Goal: Task Accomplishment & Management: Use online tool/utility

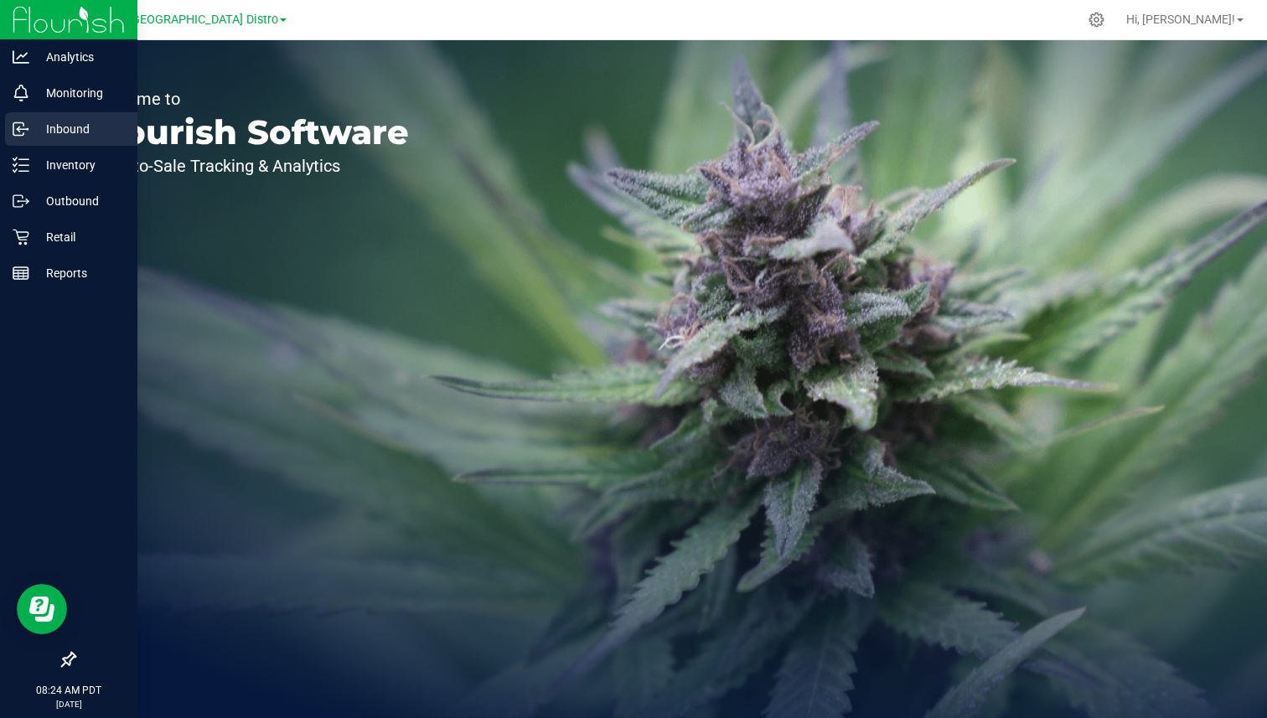
click at [99, 130] on p "Inbound" at bounding box center [79, 129] width 101 height 20
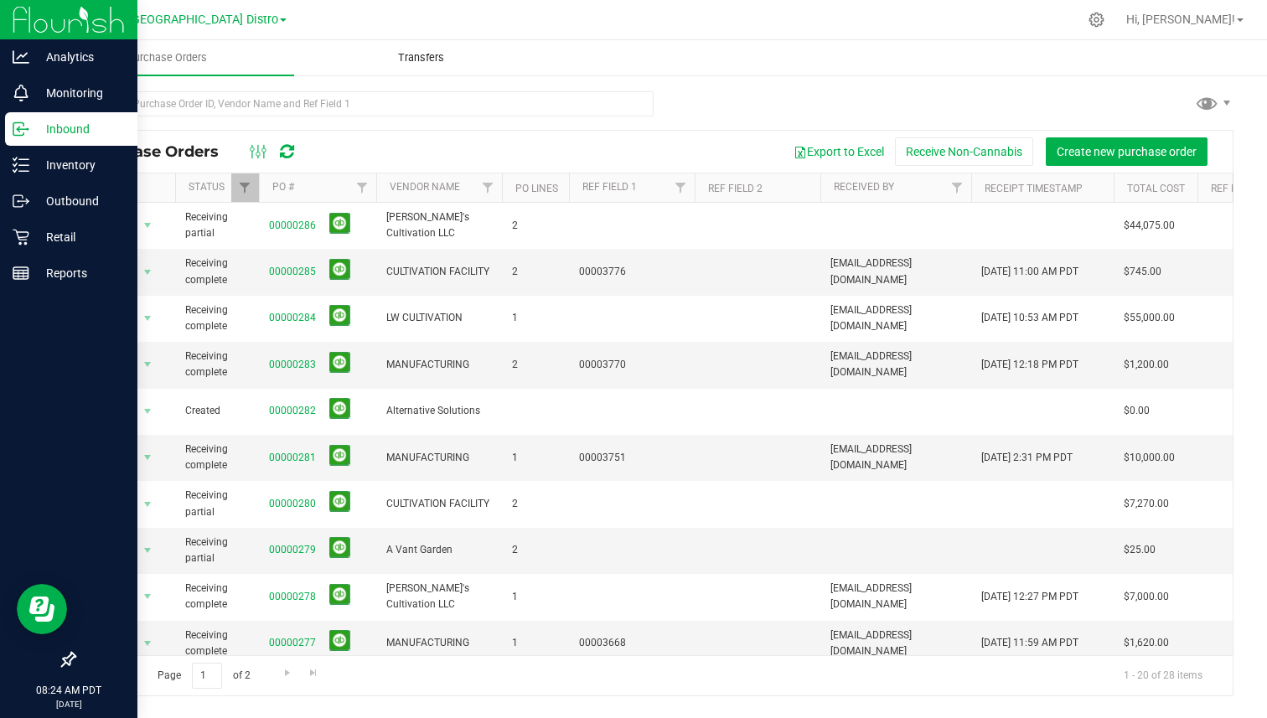
click at [381, 59] on span "Transfers" at bounding box center [420, 57] width 91 height 15
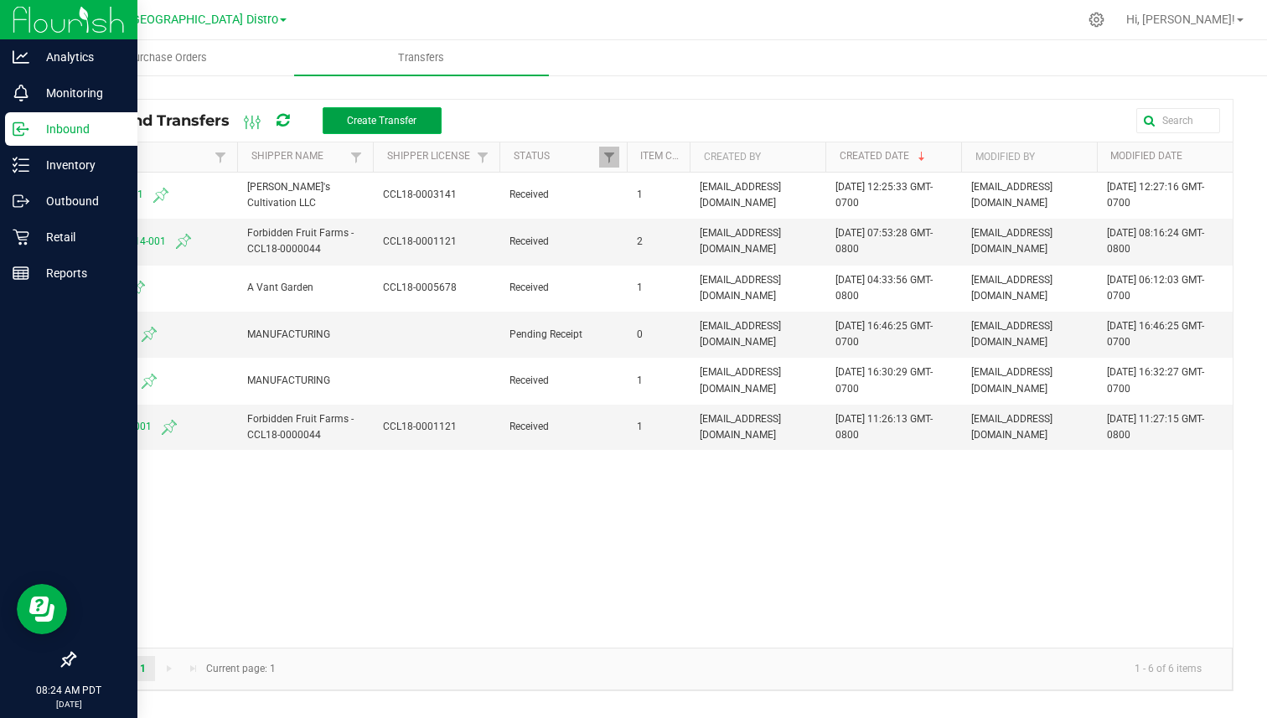
click at [353, 127] on button "Create Transfer" at bounding box center [382, 120] width 119 height 27
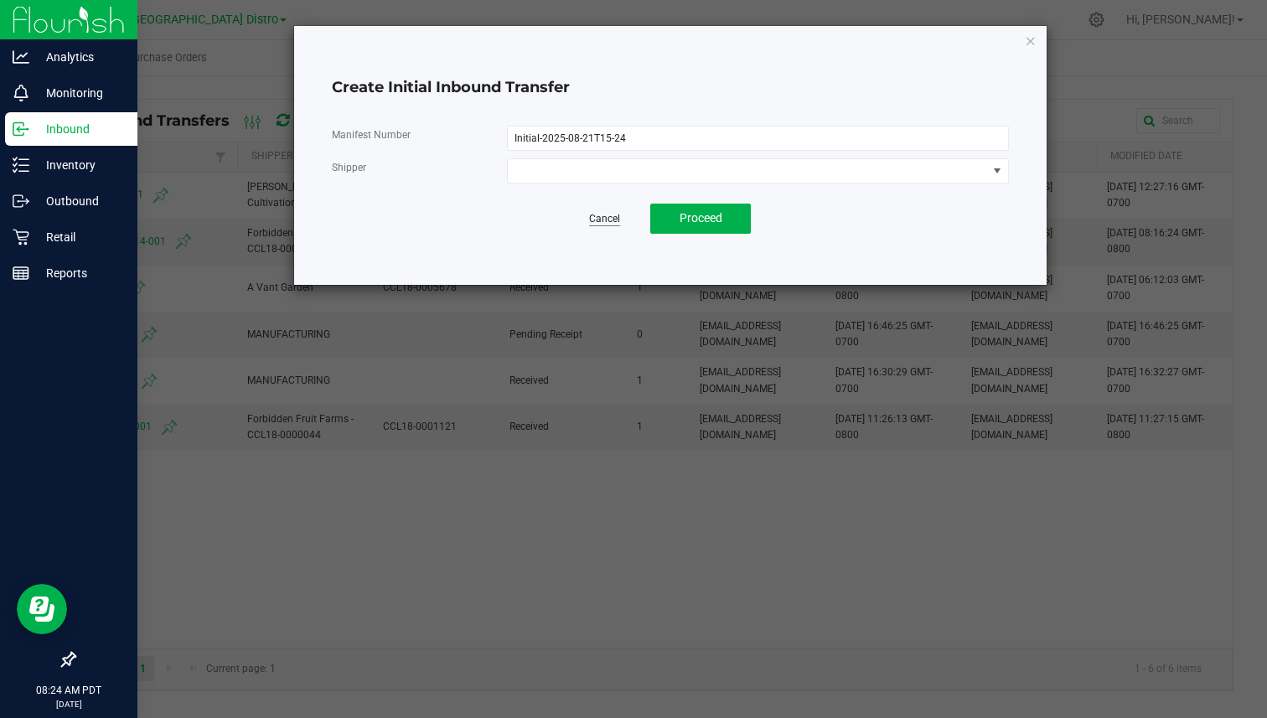
click at [591, 224] on link "Cancel" at bounding box center [604, 219] width 31 height 14
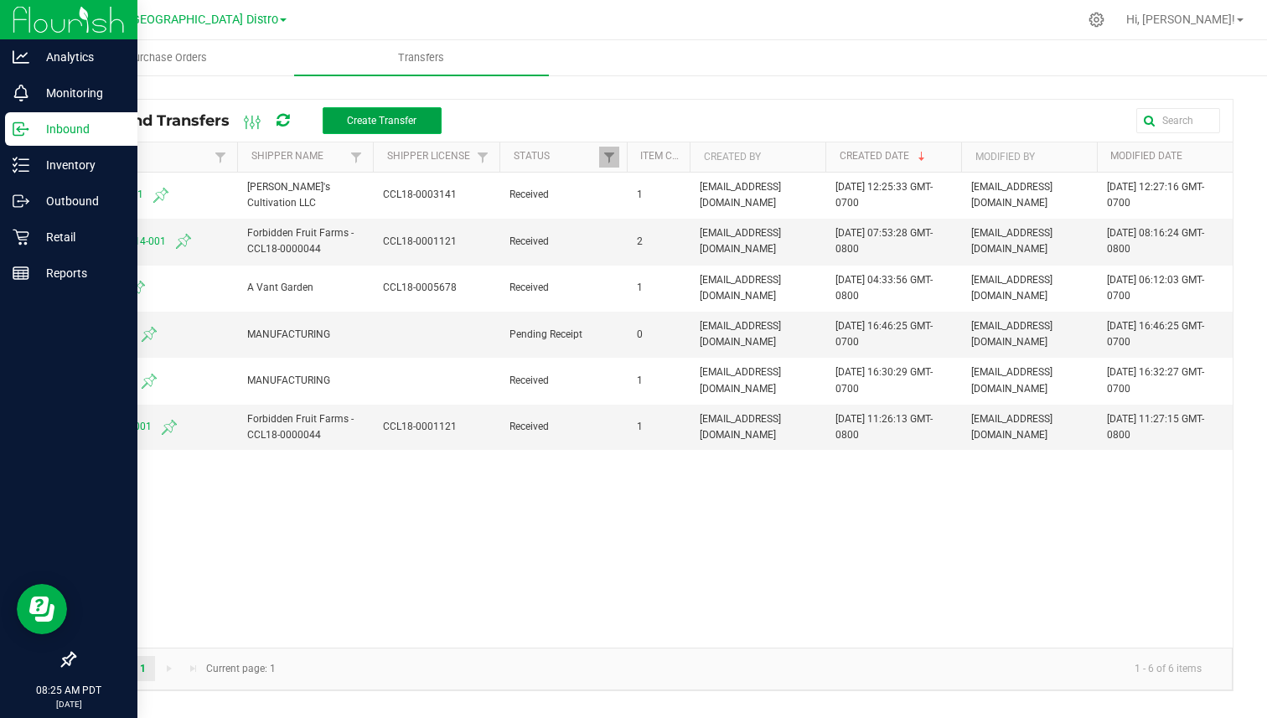
click at [380, 121] on span "Create Transfer" at bounding box center [382, 121] width 70 height 12
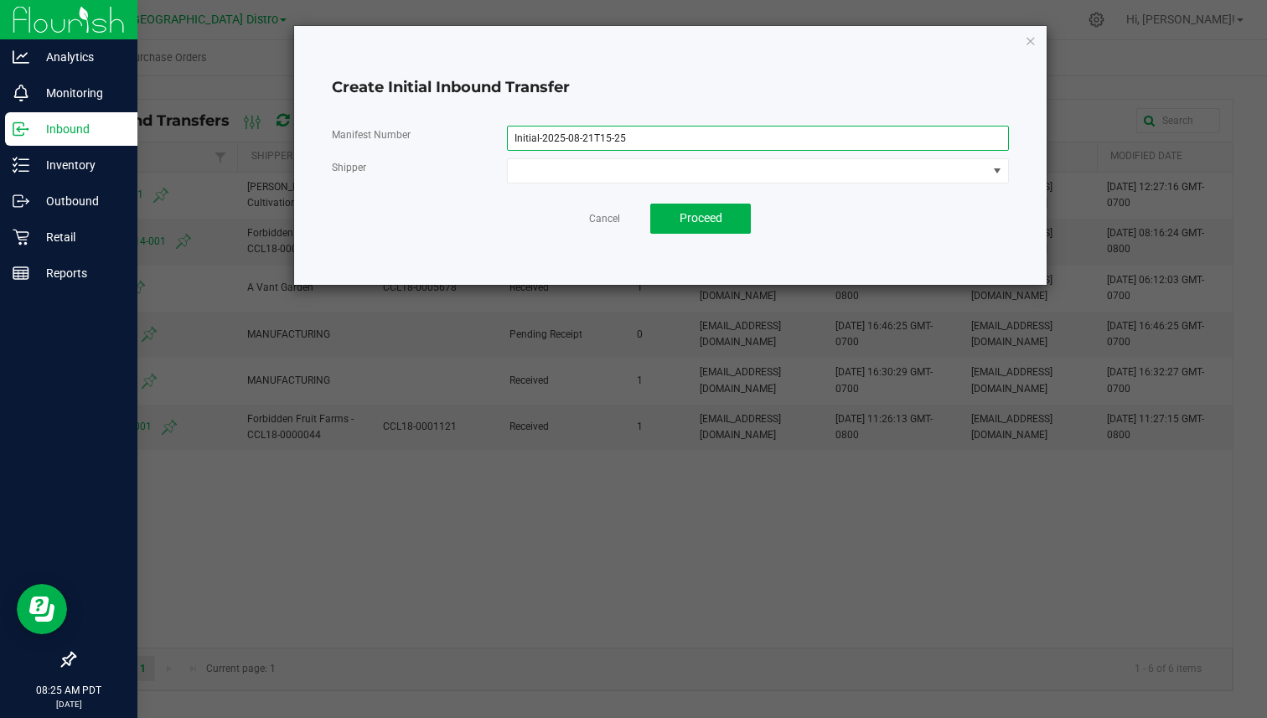
click at [569, 132] on input "Initial-2025-08-21T15-25" at bounding box center [758, 138] width 502 height 25
click at [666, 131] on input "Initial-2025-08-21T15-25" at bounding box center [758, 138] width 502 height 25
click at [730, 135] on input "Initial-2025-08-21T15-25" at bounding box center [758, 138] width 502 height 25
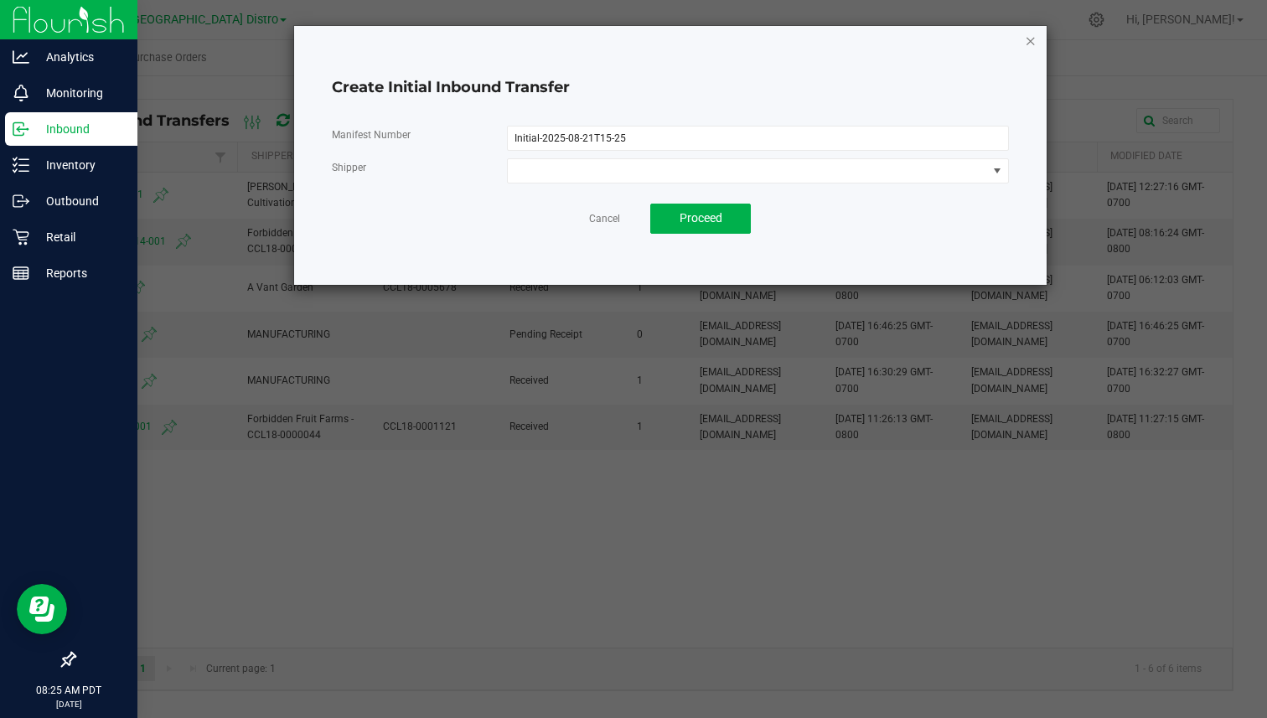
click at [1029, 38] on icon "button" at bounding box center [1031, 40] width 12 height 20
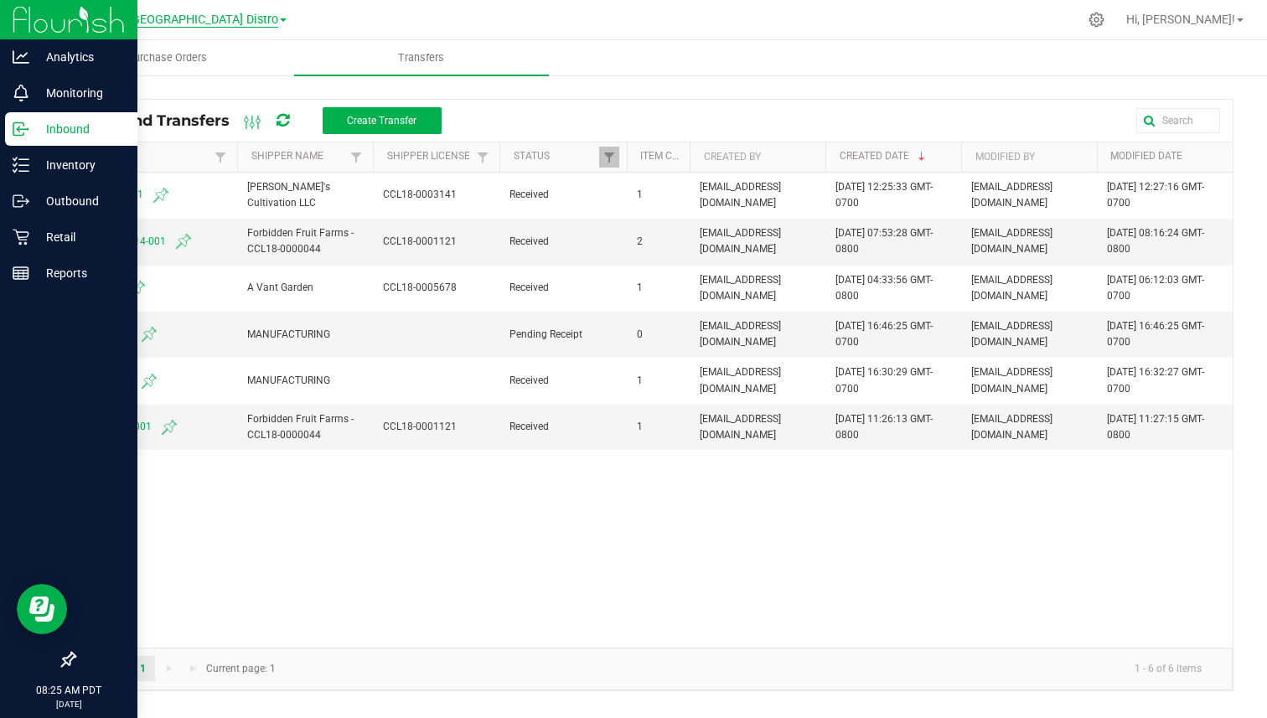
click at [205, 20] on span "Distribution - [GEOGRAPHIC_DATA] Distro" at bounding box center [166, 20] width 223 height 15
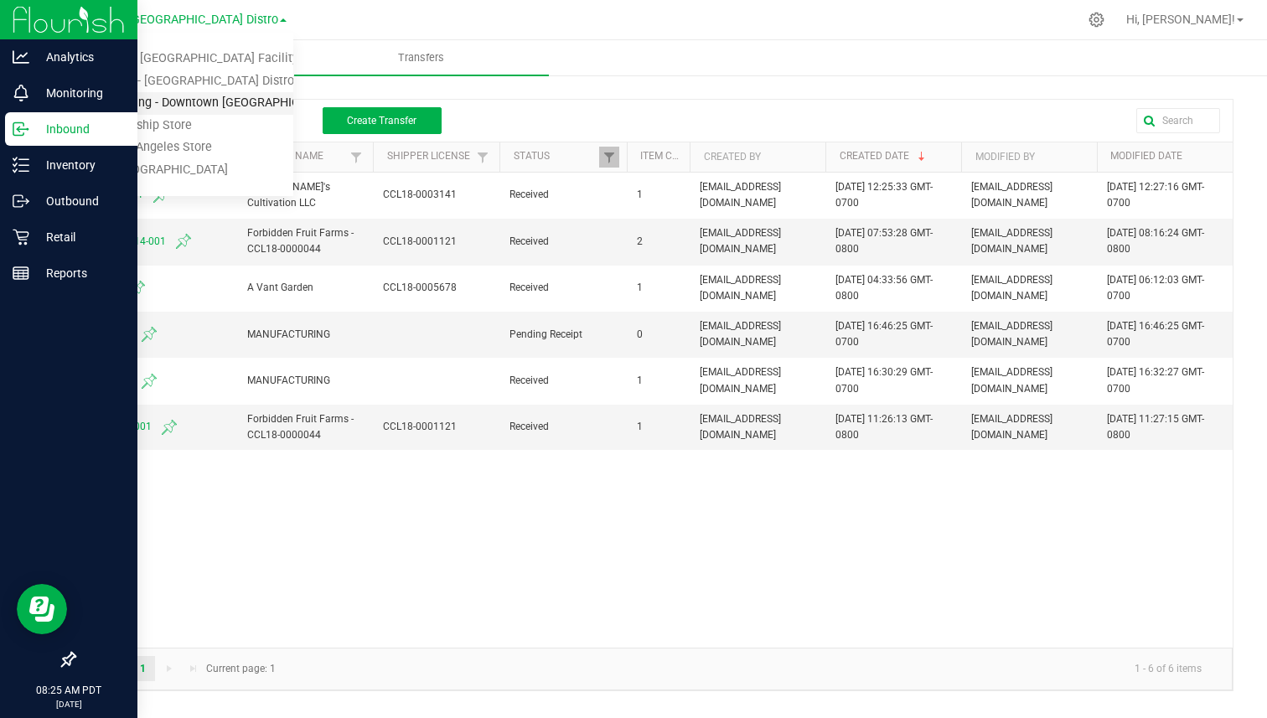
click at [212, 95] on link "Manufacturing - Downtown [GEOGRAPHIC_DATA]" at bounding box center [171, 103] width 245 height 23
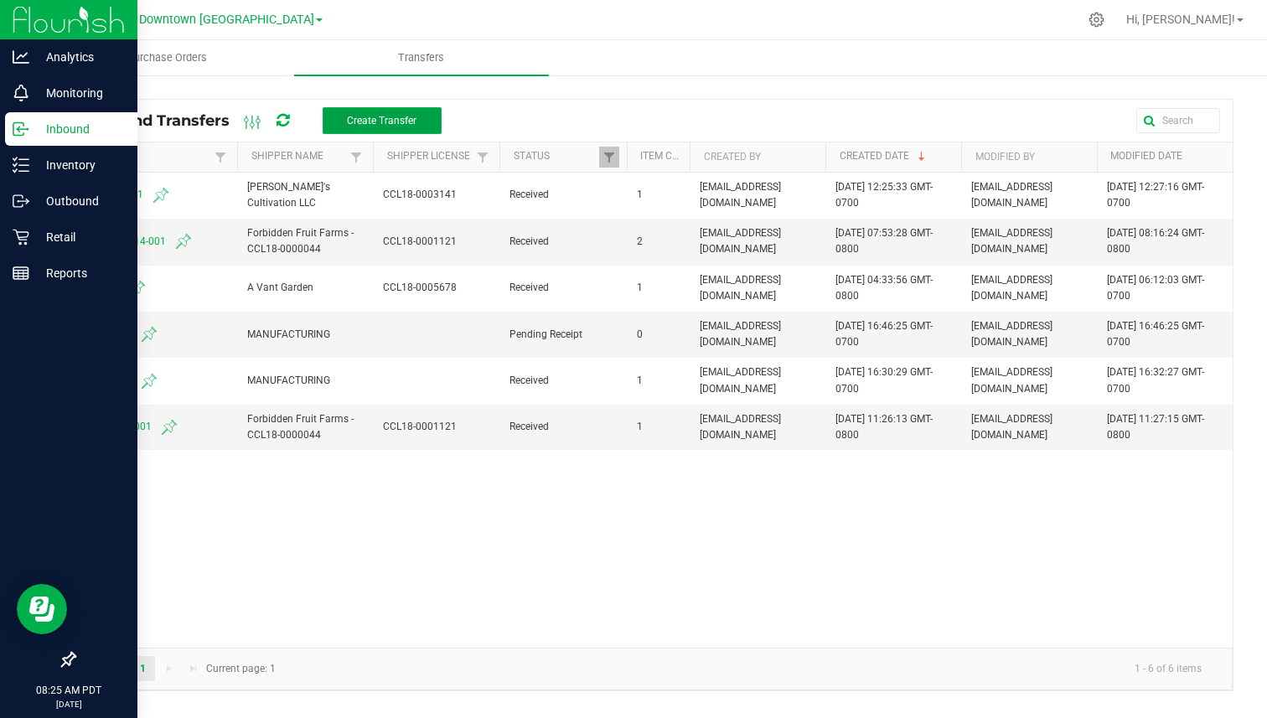
click at [354, 116] on span "Create Transfer" at bounding box center [382, 121] width 70 height 12
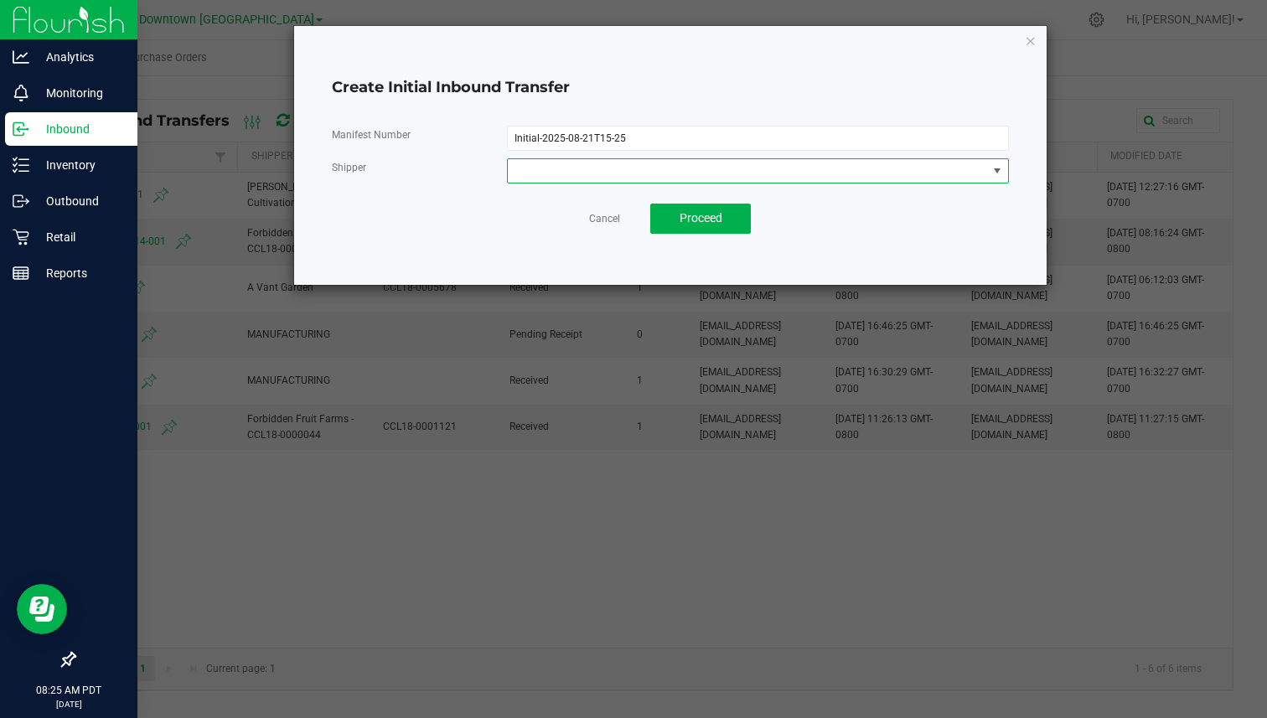
click at [629, 165] on span at bounding box center [747, 170] width 479 height 23
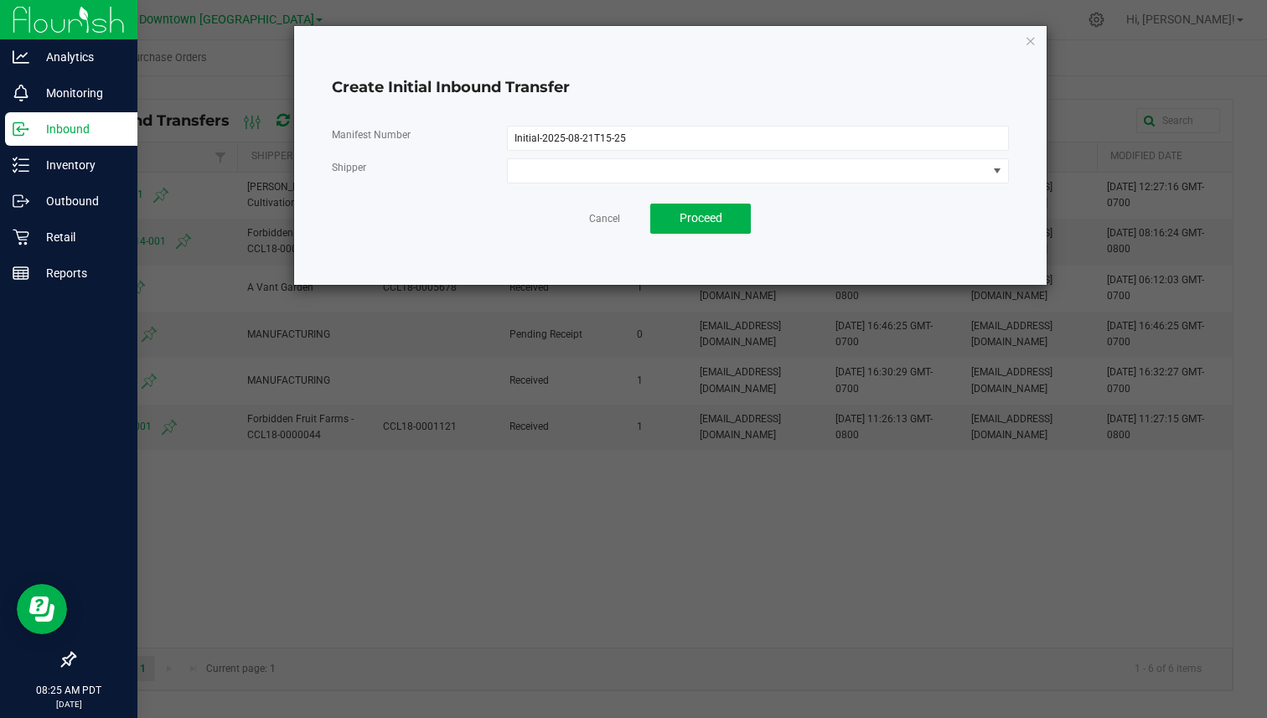
click at [736, 90] on h4 "Create Initial Inbound Transfer" at bounding box center [670, 88] width 677 height 22
click at [612, 224] on link "Cancel" at bounding box center [604, 219] width 31 height 14
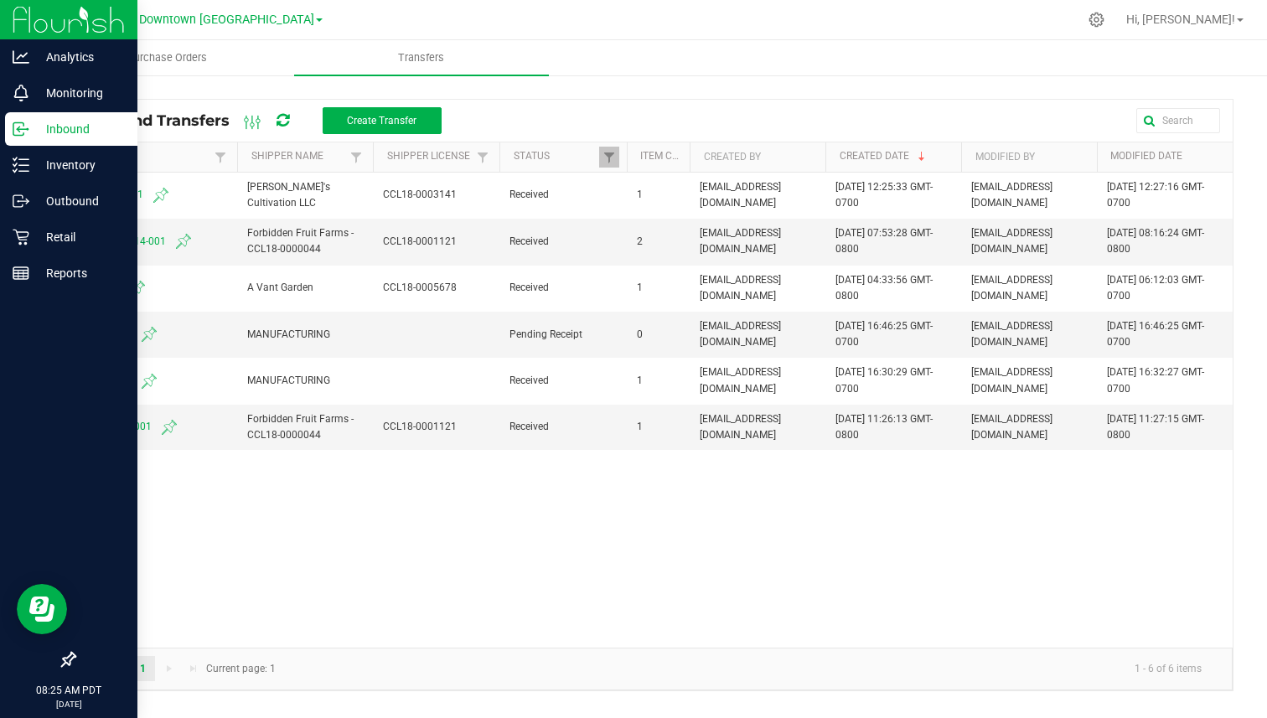
click at [50, 8] on img at bounding box center [69, 19] width 112 height 39
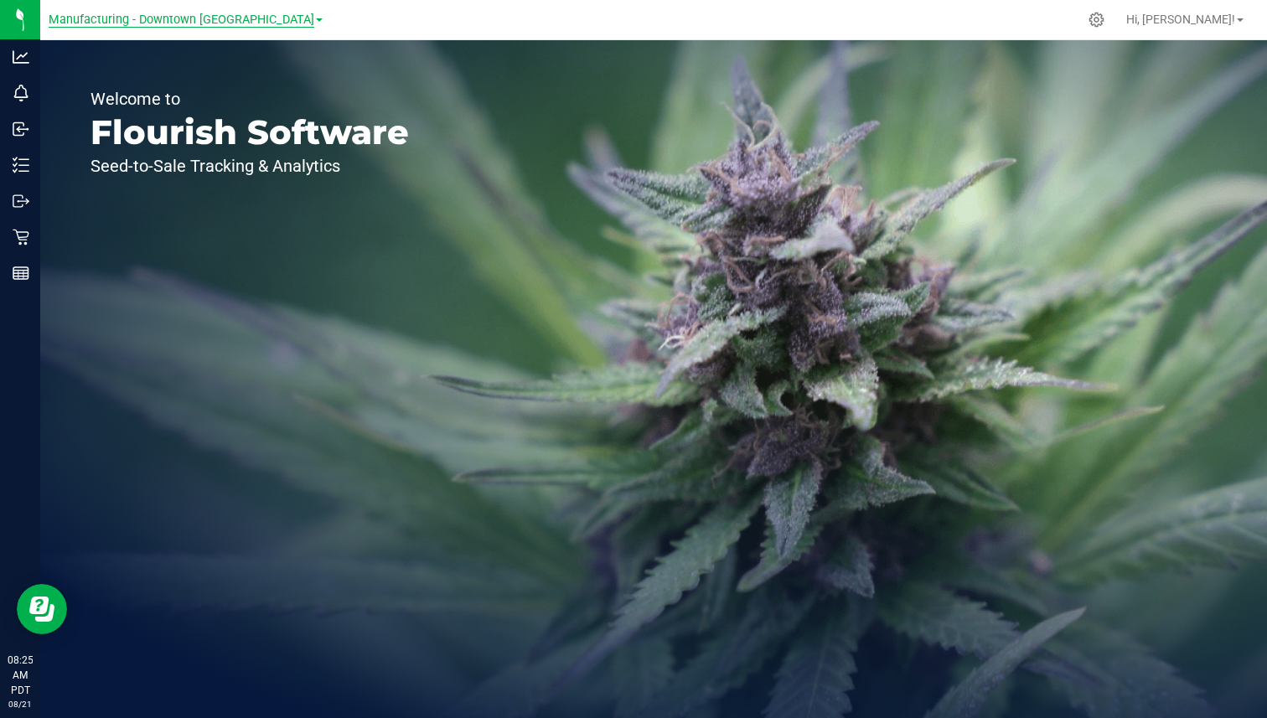
click at [199, 23] on span "Manufacturing - Downtown [GEOGRAPHIC_DATA]" at bounding box center [182, 20] width 266 height 15
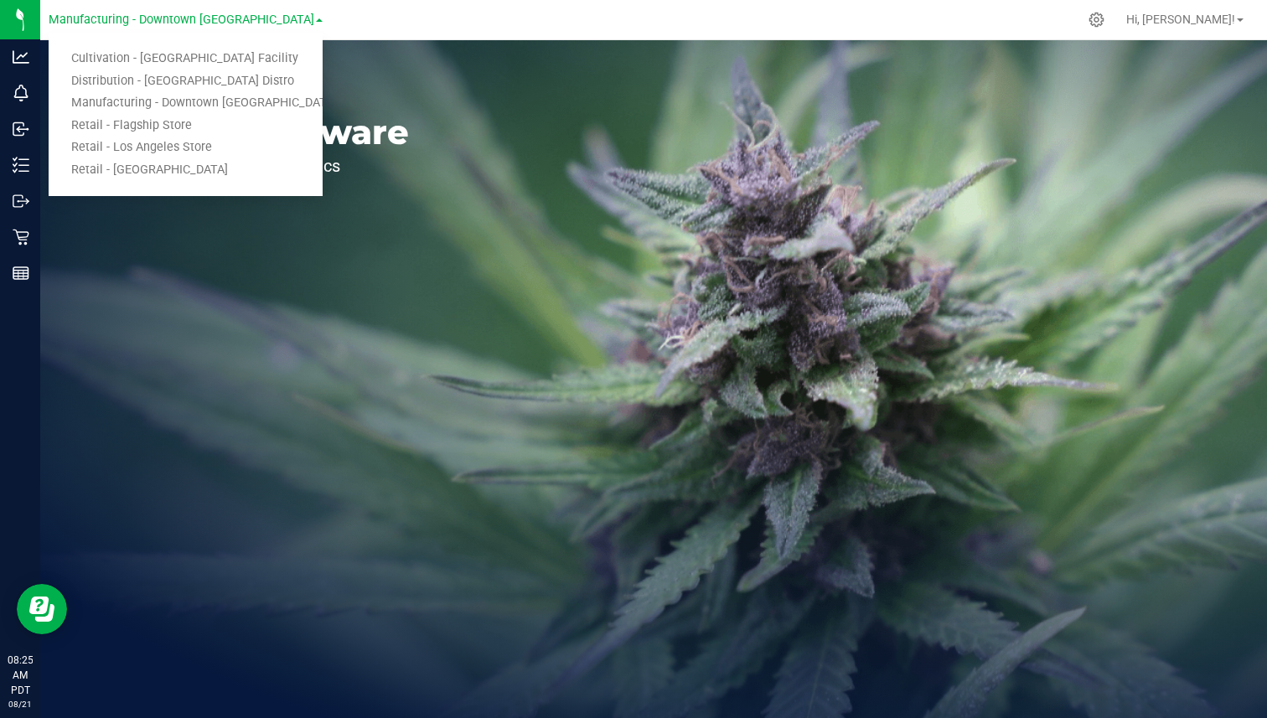
click at [302, 297] on div "Welcome to Flourish Software Seed-to-Sale Tracking & Analytics" at bounding box center [249, 379] width 419 height 678
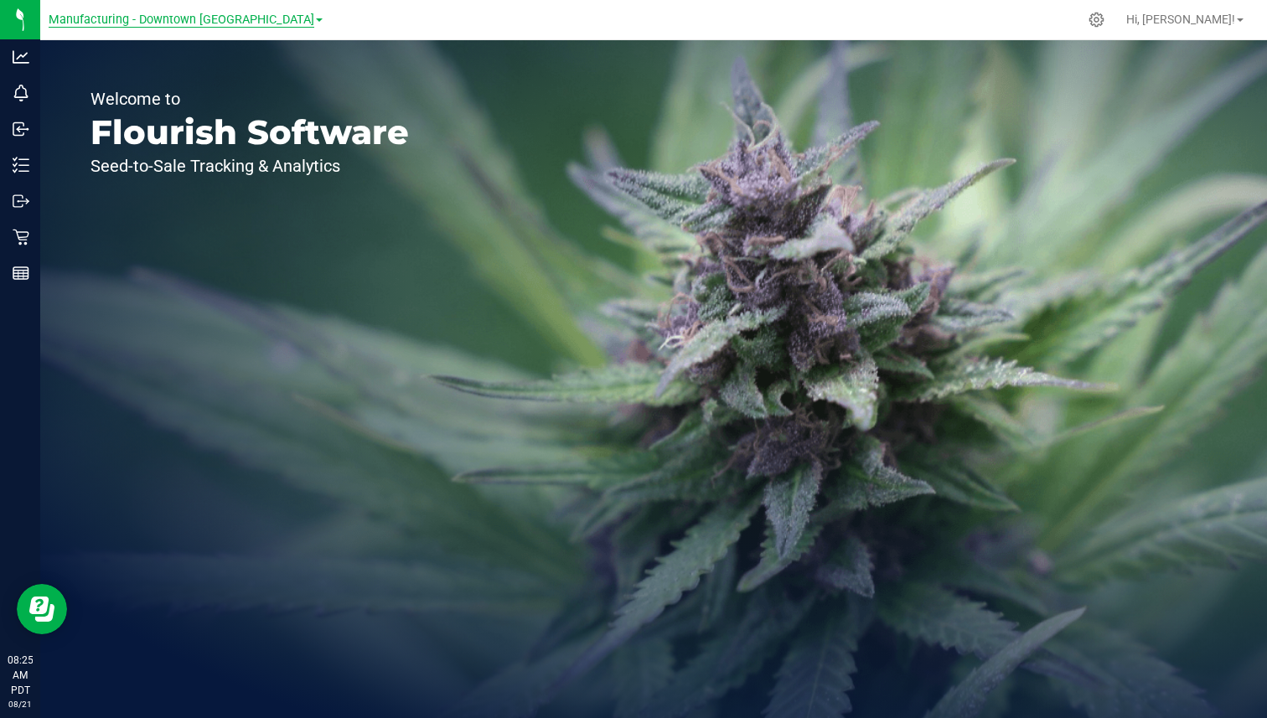
click at [149, 26] on span "Manufacturing - Downtown [GEOGRAPHIC_DATA]" at bounding box center [182, 20] width 266 height 15
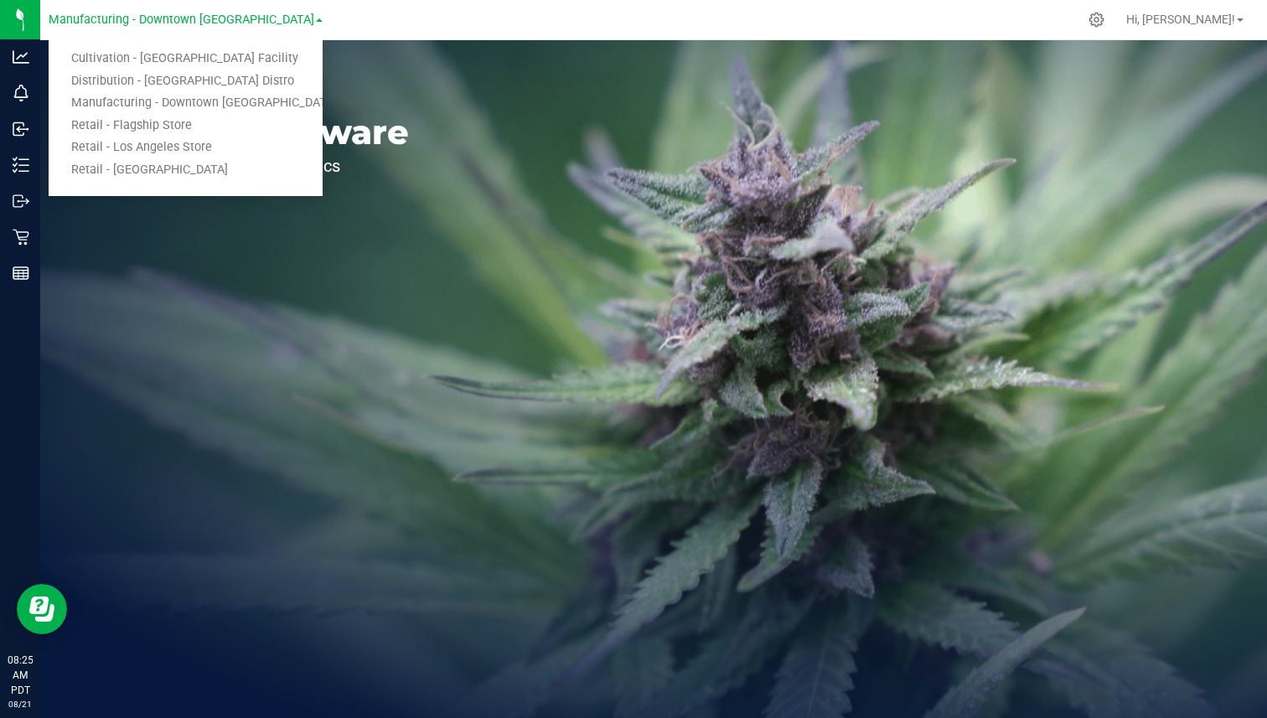
click at [381, 146] on p "Flourish Software" at bounding box center [249, 133] width 318 height 34
